Goal: Information Seeking & Learning: Learn about a topic

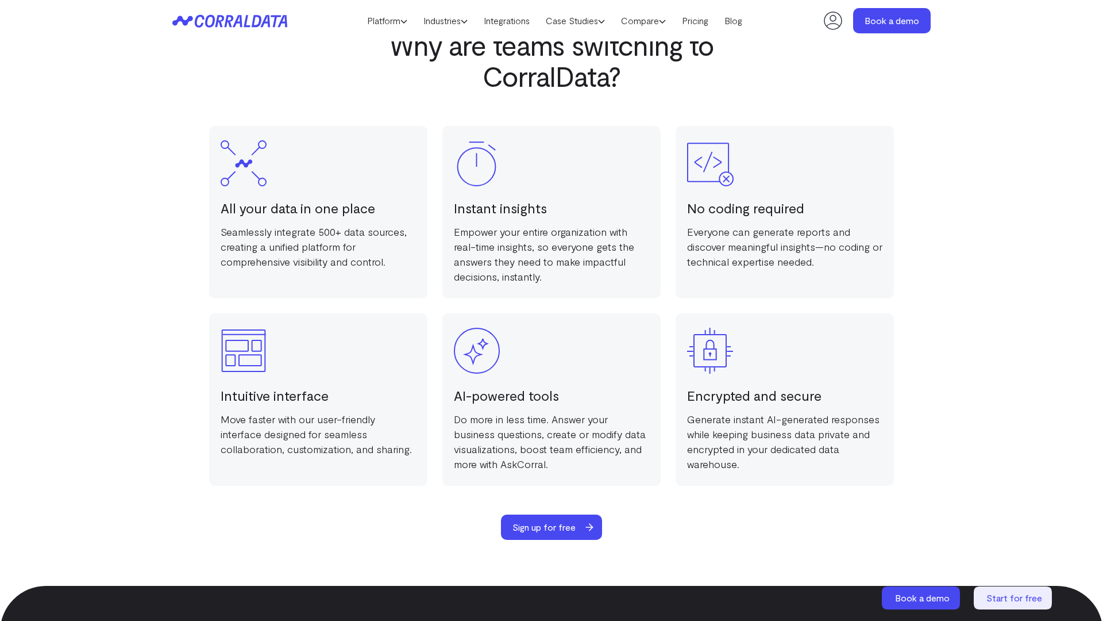
scroll to position [2238, 0]
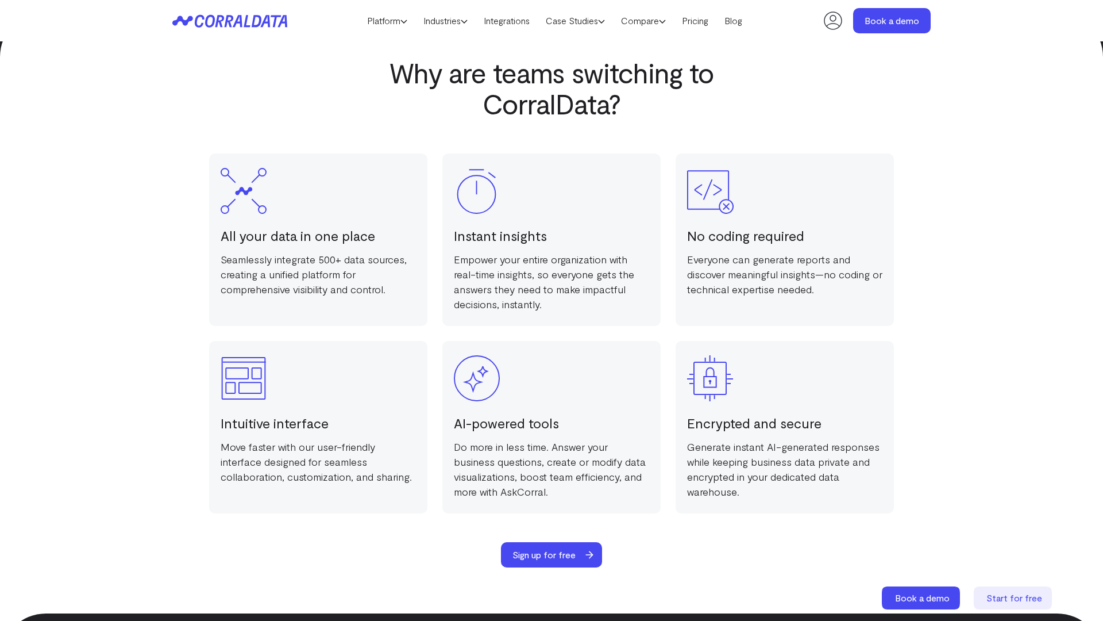
scroll to position [2238, 0]
